Goal: Navigation & Orientation: Find specific page/section

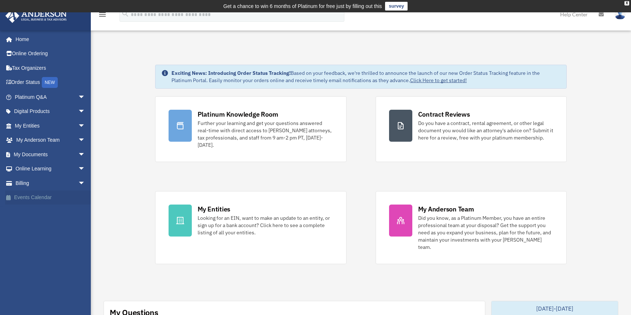
click at [41, 196] on link "Events Calendar" at bounding box center [50, 197] width 91 height 15
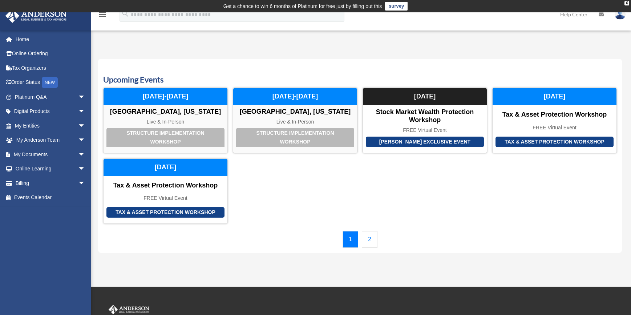
click at [371, 238] on link "2" at bounding box center [370, 239] width 16 height 17
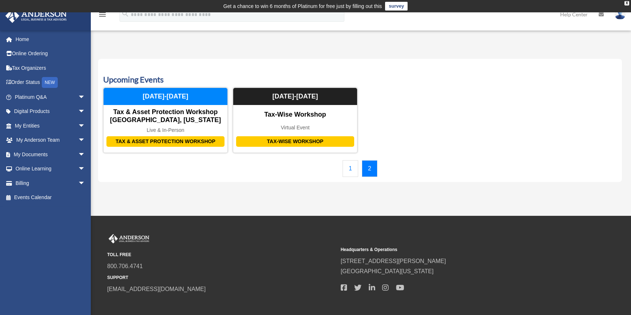
click at [349, 169] on link "1" at bounding box center [351, 168] width 16 height 17
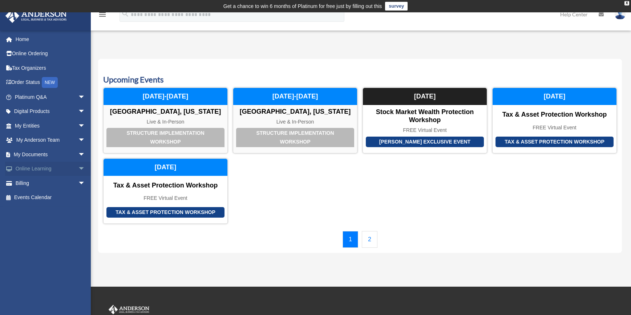
click at [78, 165] on span "arrow_drop_down" at bounding box center [85, 169] width 15 height 15
click at [78, 152] on span "arrow_drop_down" at bounding box center [85, 154] width 15 height 15
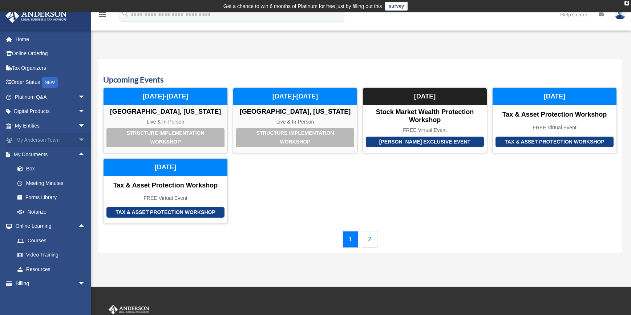
click at [78, 140] on span "arrow_drop_down" at bounding box center [85, 140] width 15 height 15
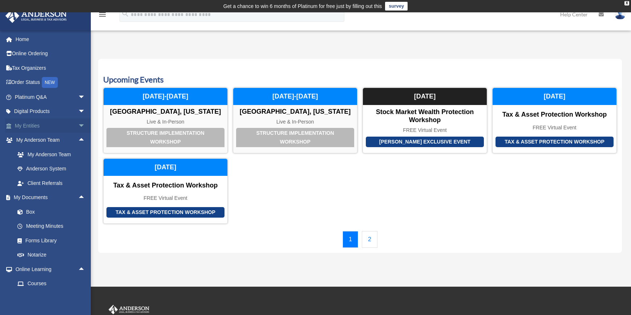
click at [78, 124] on span "arrow_drop_down" at bounding box center [85, 125] width 15 height 15
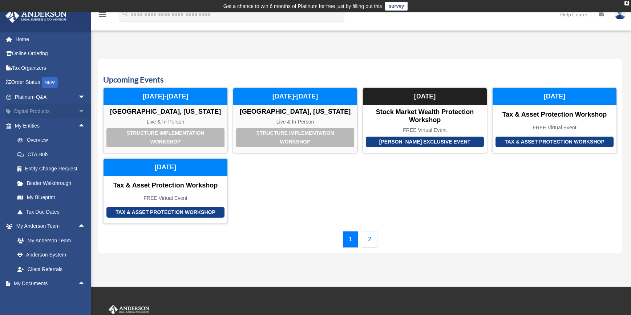
click at [78, 109] on span "arrow_drop_down" at bounding box center [85, 111] width 15 height 15
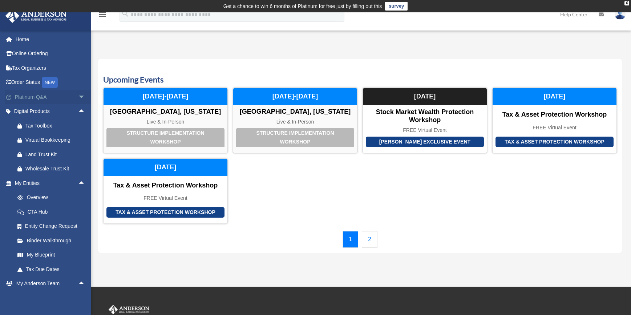
click at [78, 97] on span "arrow_drop_down" at bounding box center [85, 97] width 15 height 15
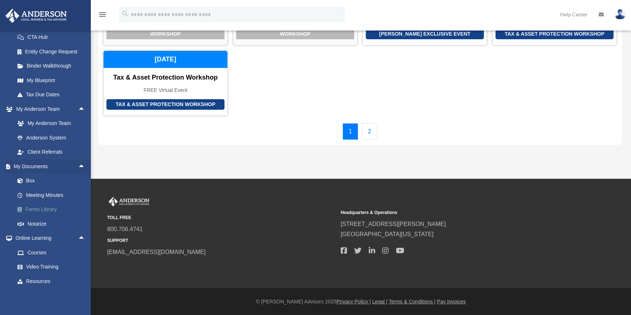
scroll to position [322, 0]
click at [53, 130] on link "My Anderson Team" at bounding box center [53, 123] width 86 height 15
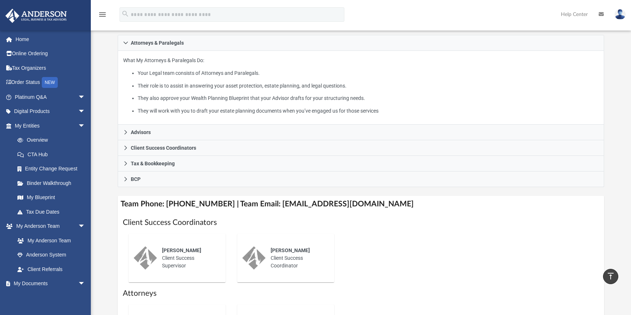
scroll to position [109, 0]
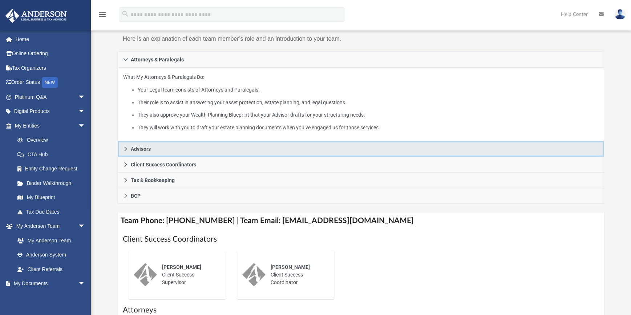
click at [125, 148] on icon at bounding box center [125, 148] width 5 height 5
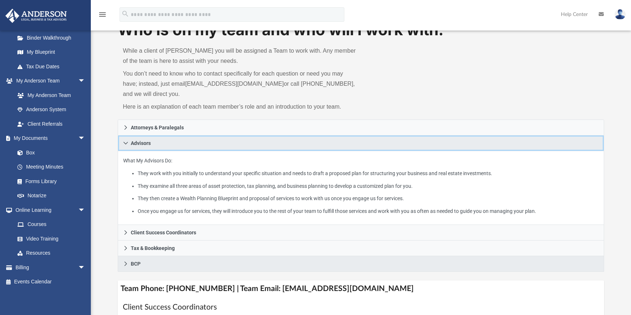
scroll to position [0, 0]
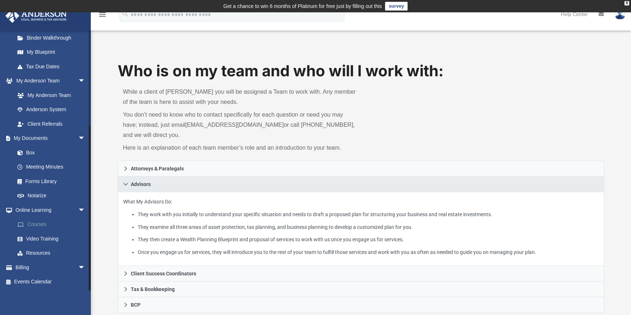
click at [36, 223] on link "Courses" at bounding box center [53, 224] width 86 height 15
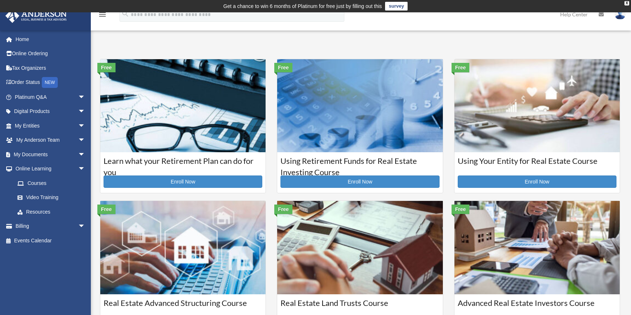
click at [620, 17] on img at bounding box center [620, 14] width 11 height 11
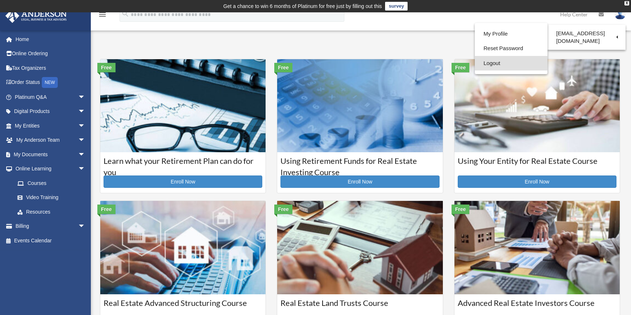
click at [493, 64] on link "Logout" at bounding box center [511, 63] width 73 height 15
